Goal: Check status

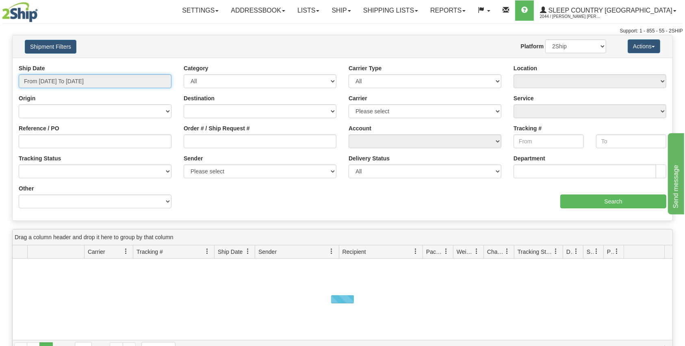
click at [98, 83] on input "From [DATE] To [DATE]" at bounding box center [95, 81] width 153 height 14
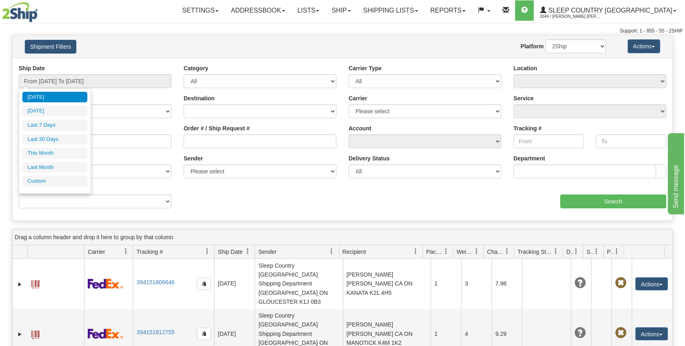
click at [51, 145] on ul "[DATE] [DATE] Last 7 Days Last 30 Days This Month Last Month Custom" at bounding box center [54, 139] width 65 height 95
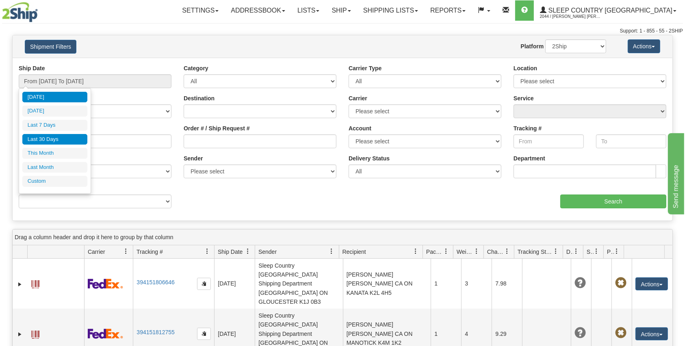
click at [58, 141] on li "Last 30 Days" at bounding box center [54, 139] width 65 height 11
type input "From [DATE] To [DATE]"
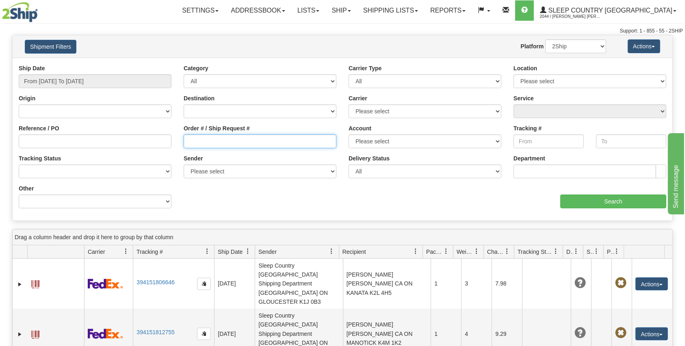
click at [205, 143] on input "Order # / Ship Request #" at bounding box center [260, 141] width 153 height 14
paste input "9000I144420"
type input "9000I144420"
click at [615, 200] on input "Search" at bounding box center [613, 202] width 106 height 14
